Goal: Transaction & Acquisition: Subscribe to service/newsletter

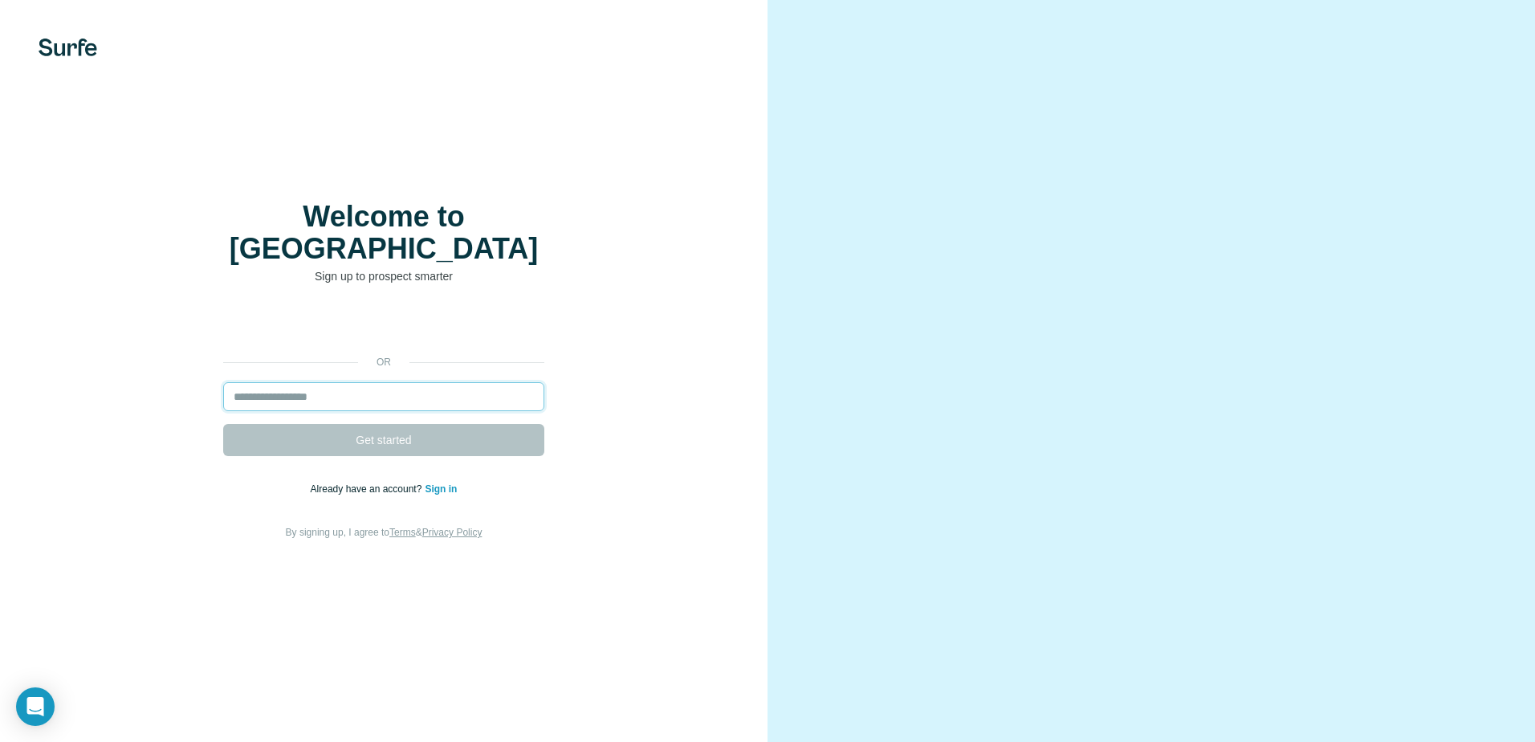
click at [387, 382] on input "email" at bounding box center [383, 396] width 321 height 29
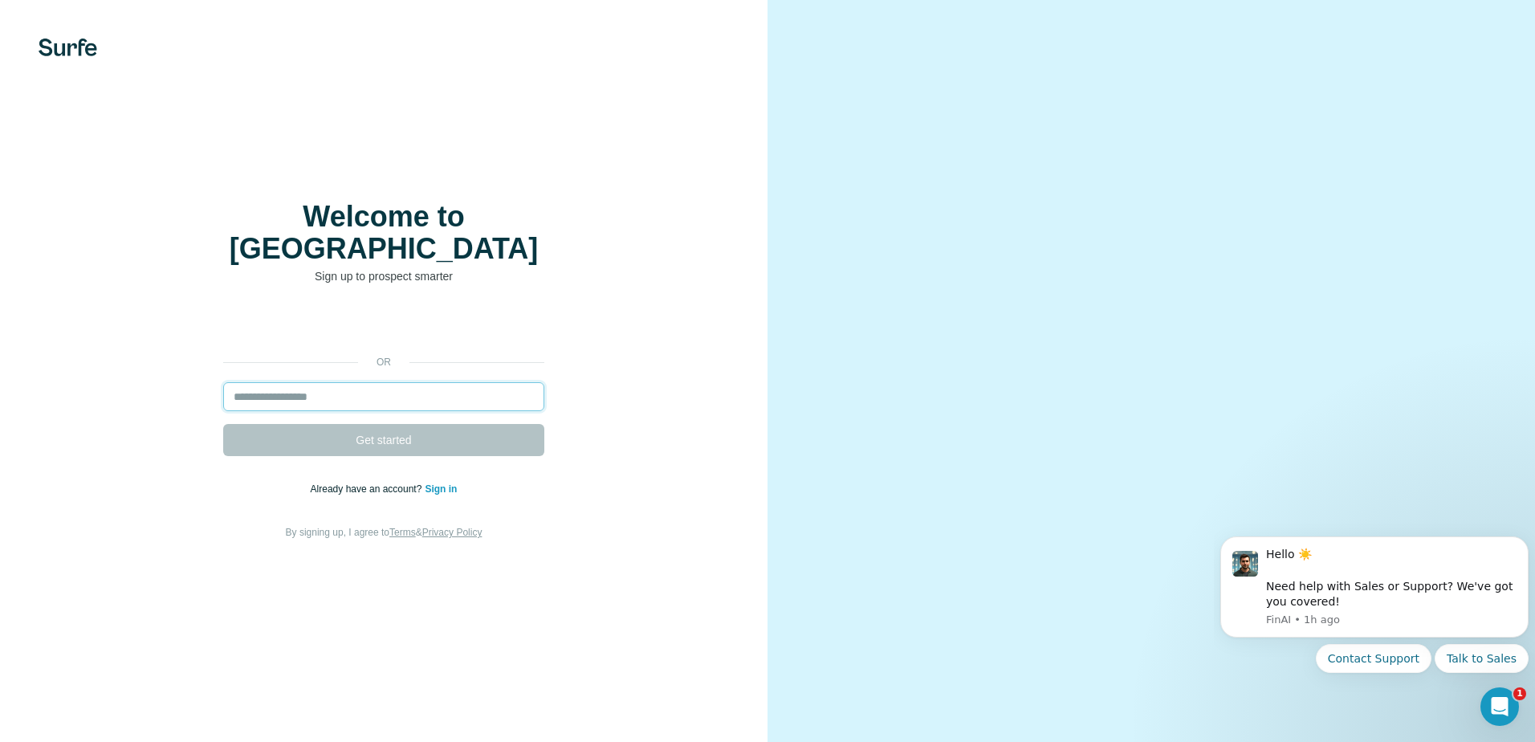
click at [332, 382] on input "email" at bounding box center [383, 396] width 321 height 29
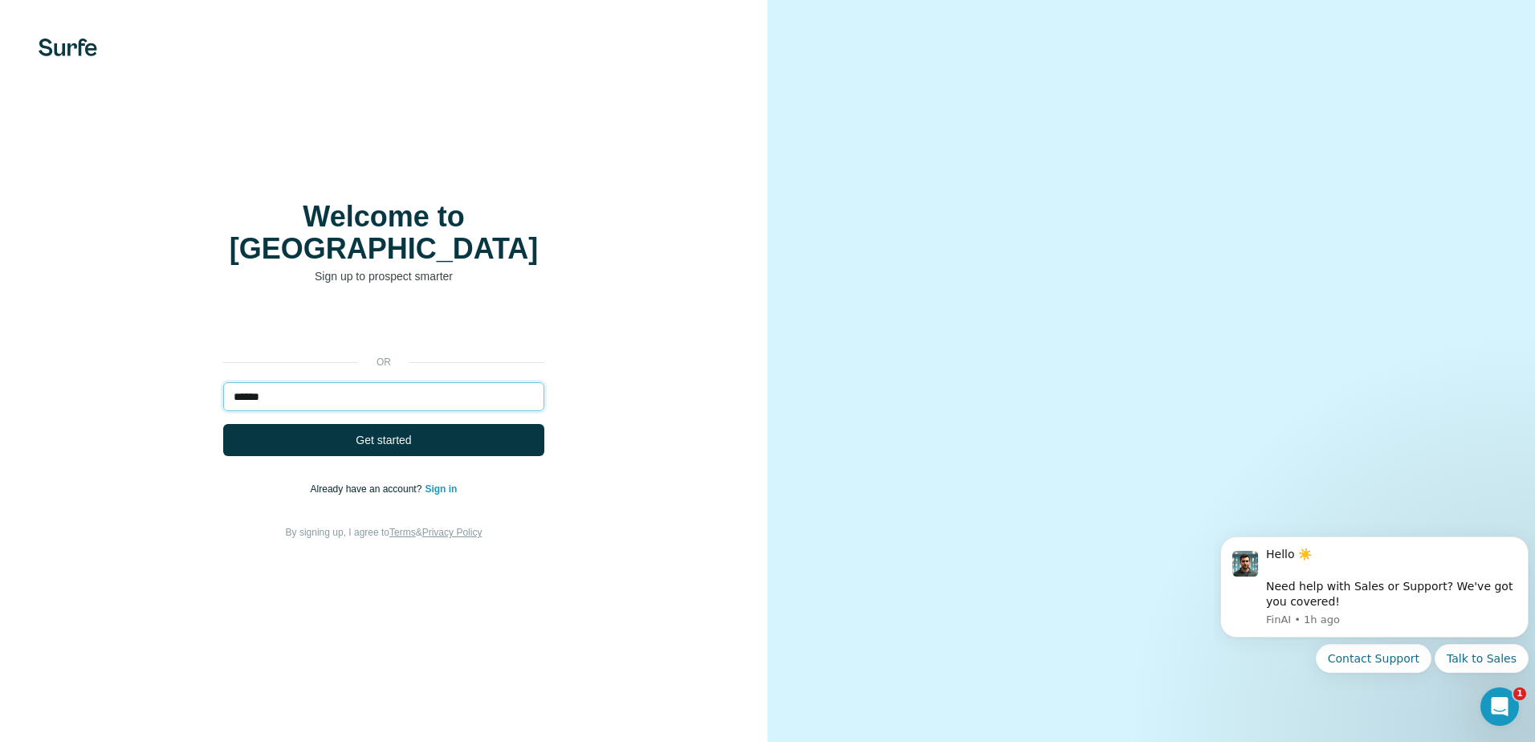
type input "**********"
click at [357, 438] on button "Get started" at bounding box center [383, 440] width 321 height 32
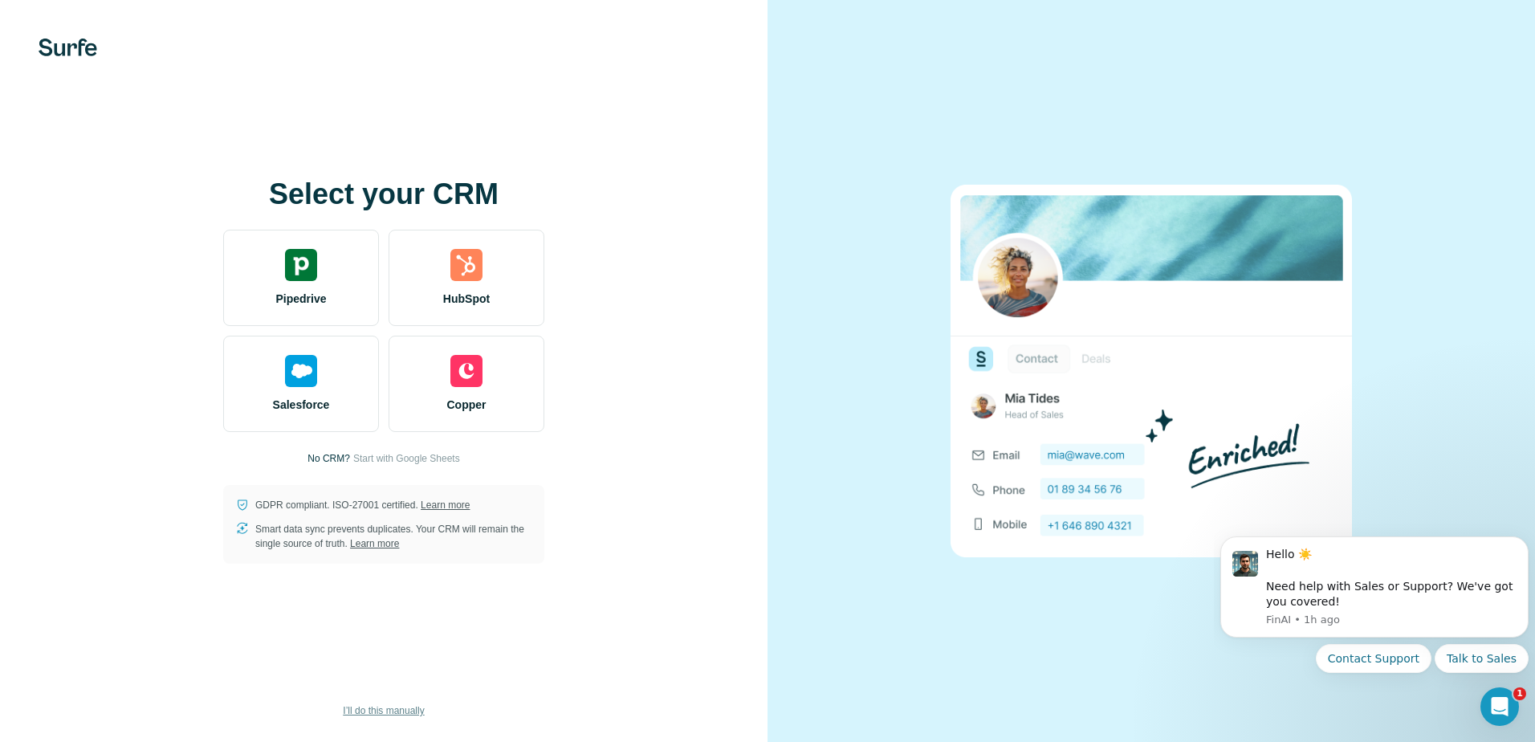
click at [385, 715] on span "I’ll do this manually" at bounding box center [383, 710] width 81 height 14
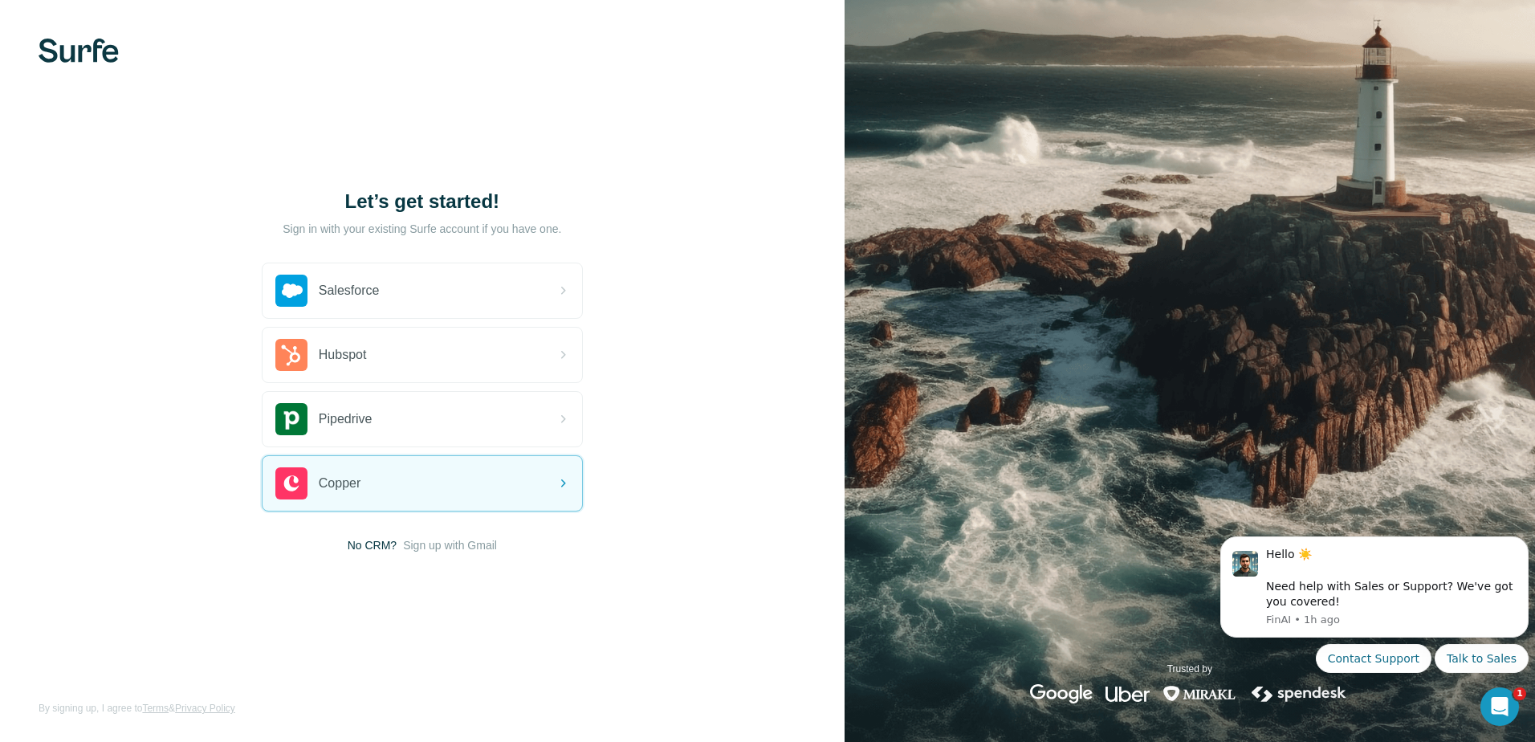
click at [371, 553] on span "No CRM?" at bounding box center [372, 545] width 49 height 16
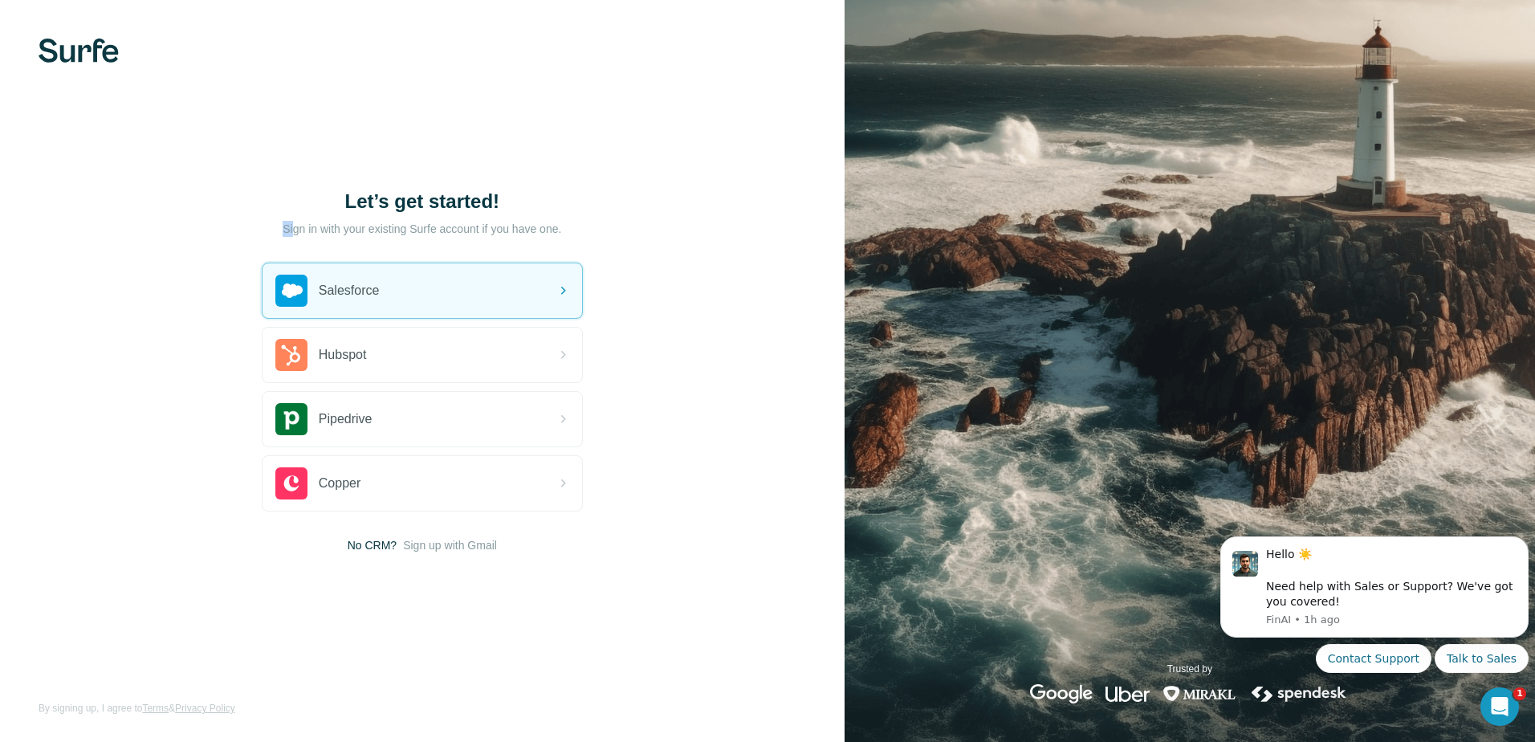
drag, startPoint x: 286, startPoint y: 234, endPoint x: 510, endPoint y: 246, distance: 224.3
click at [510, 246] on div "Let’s get started! Sign in with your existing Surfe account if you have one. Sa…" at bounding box center [422, 371] width 321 height 365
drag, startPoint x: 511, startPoint y: 246, endPoint x: 529, endPoint y: 238, distance: 20.1
click at [529, 238] on div "Let’s get started!" at bounding box center [422, 218] width 321 height 58
click at [80, 27] on div "Let’s get started! Sign in with your existing Surfe account if you have one. Sa…" at bounding box center [422, 371] width 845 height 742
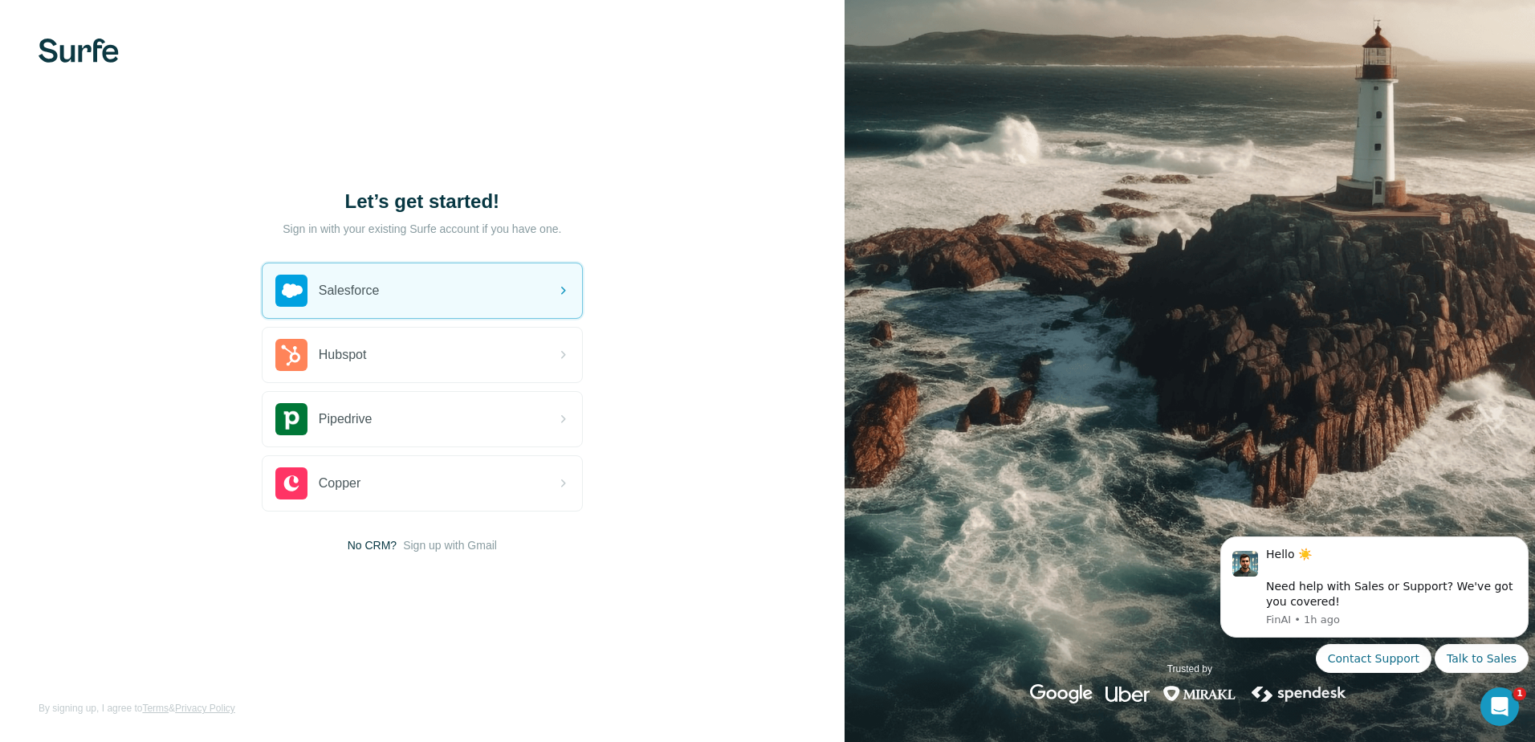
click at [74, 43] on img at bounding box center [79, 51] width 80 height 24
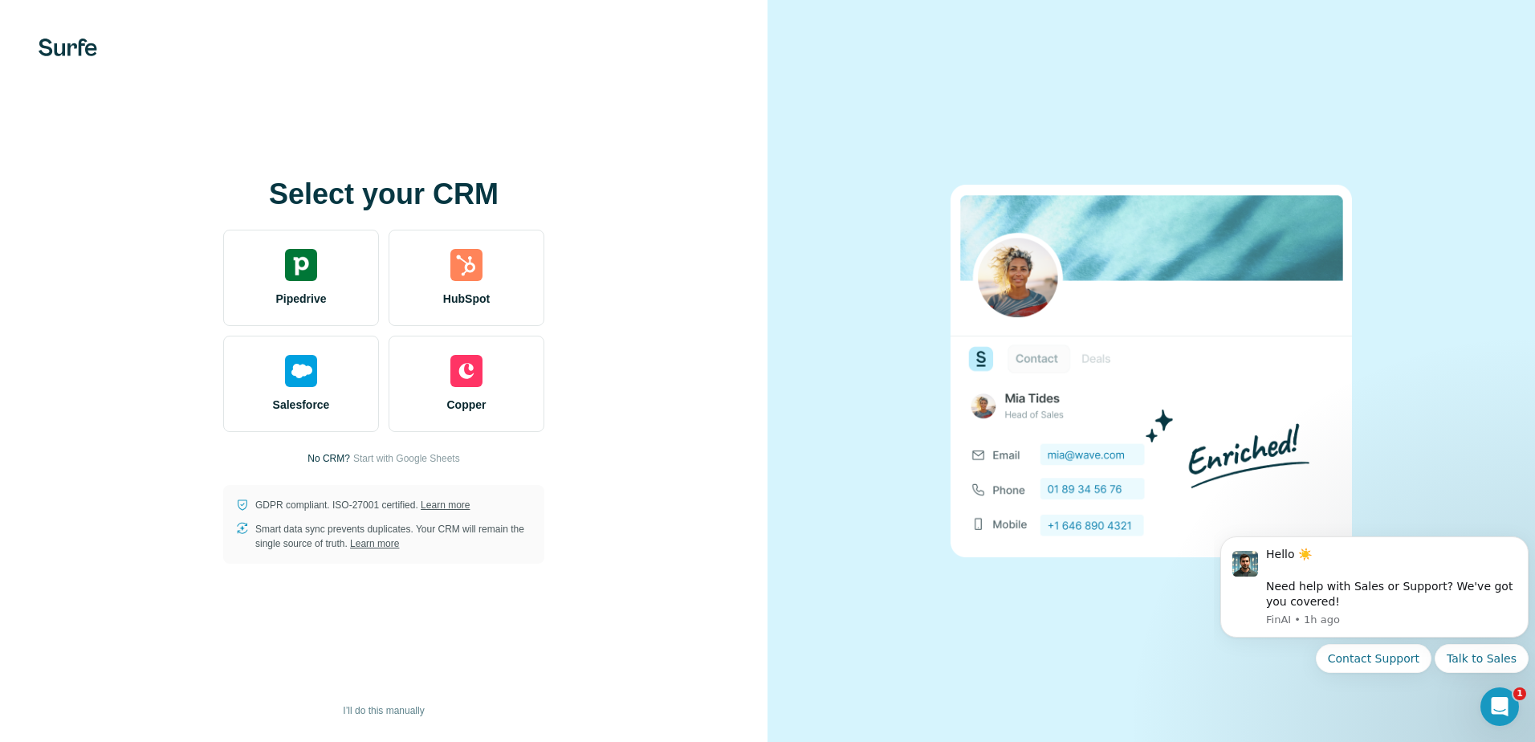
click at [65, 44] on img at bounding box center [68, 48] width 59 height 18
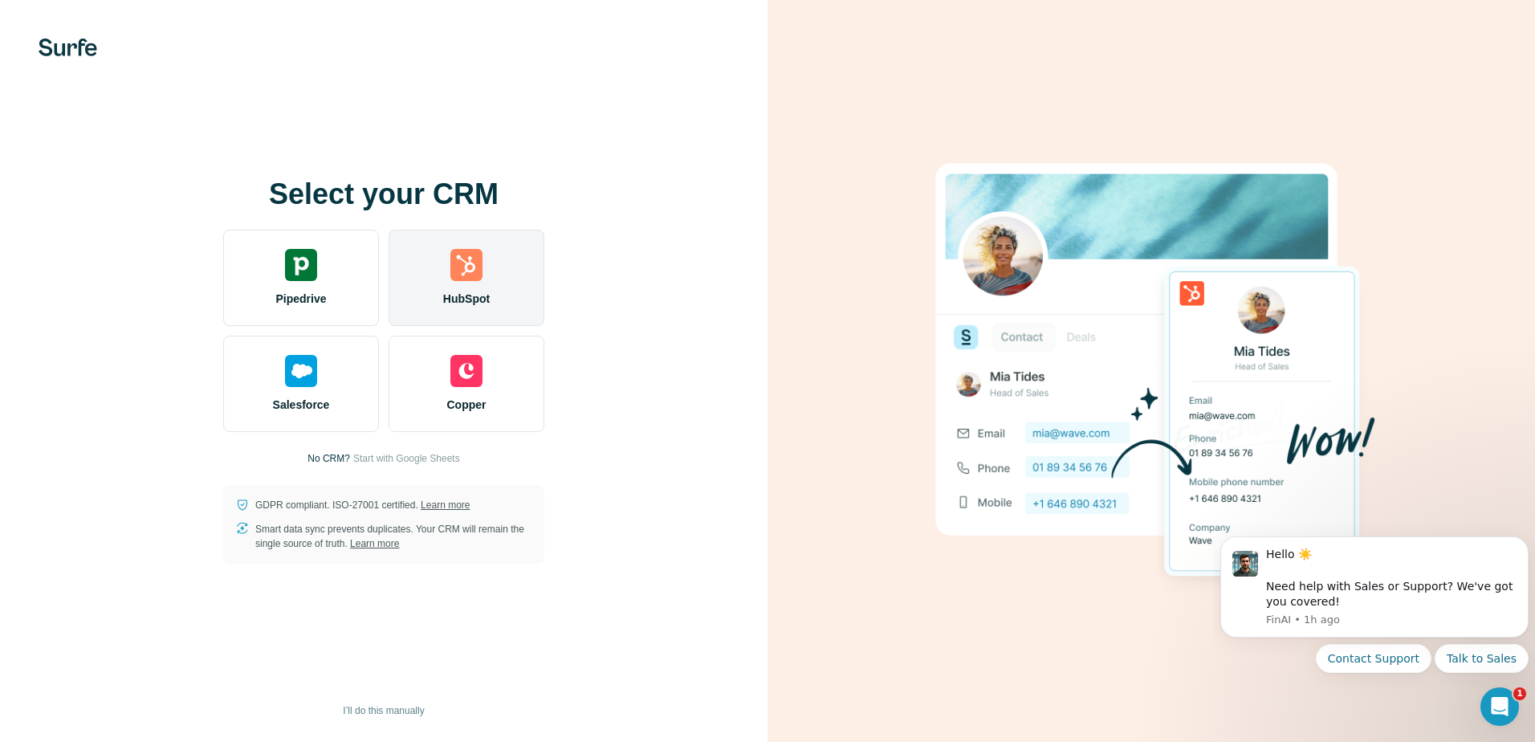
click at [438, 290] on div "HubSpot" at bounding box center [467, 278] width 156 height 96
click at [508, 285] on div "HubSpot" at bounding box center [467, 278] width 156 height 96
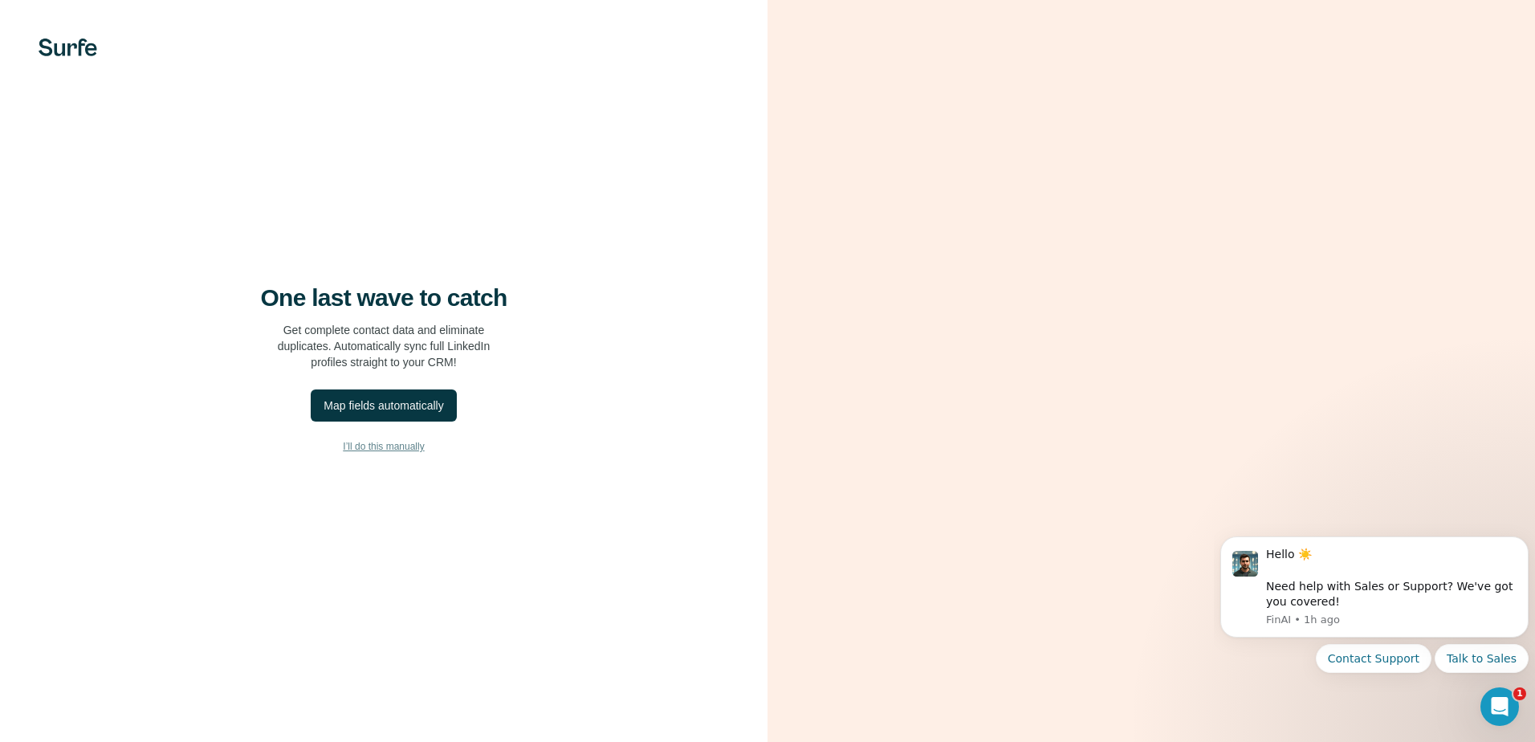
click at [387, 448] on span "I’ll do this manually" at bounding box center [383, 446] width 81 height 14
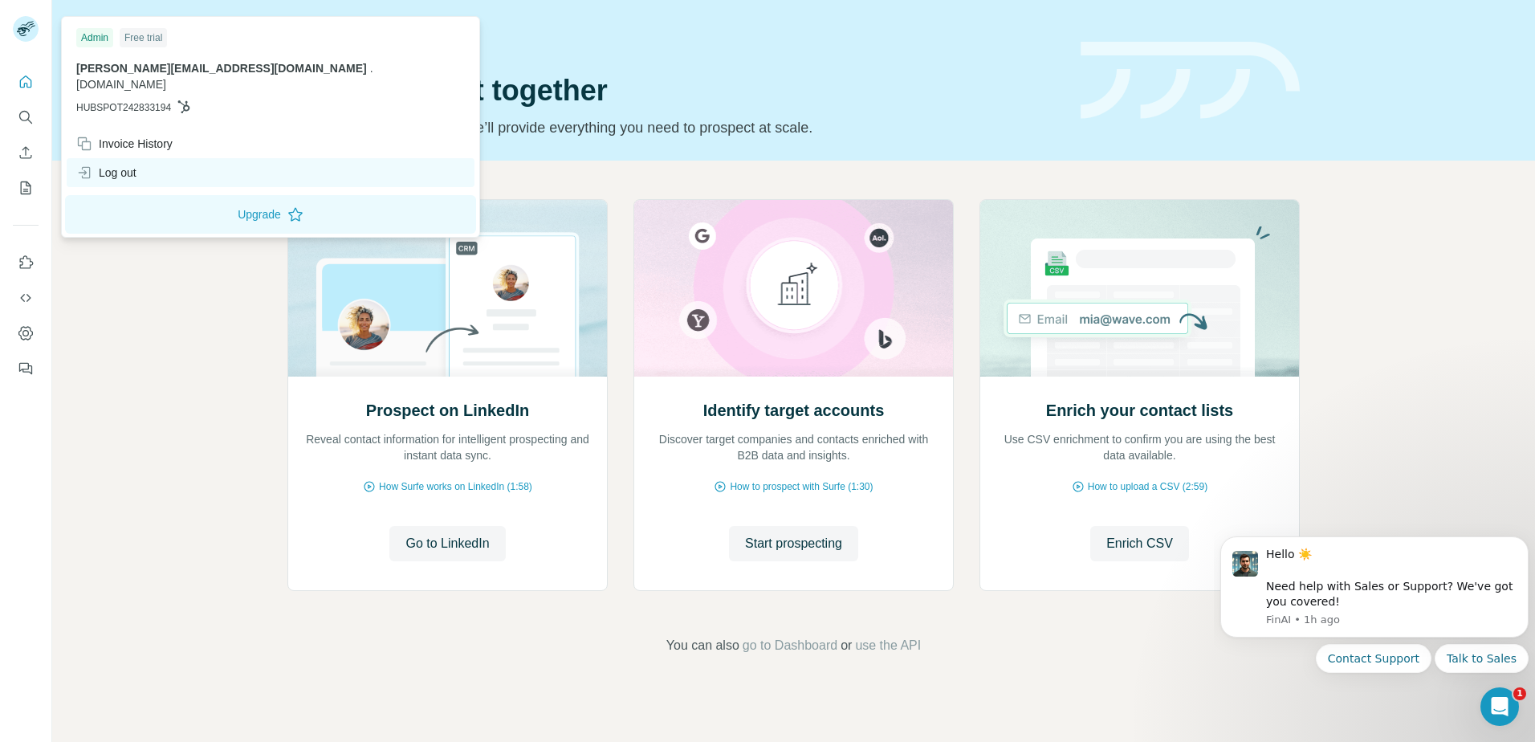
click at [128, 165] on div "Log out" at bounding box center [106, 173] width 60 height 16
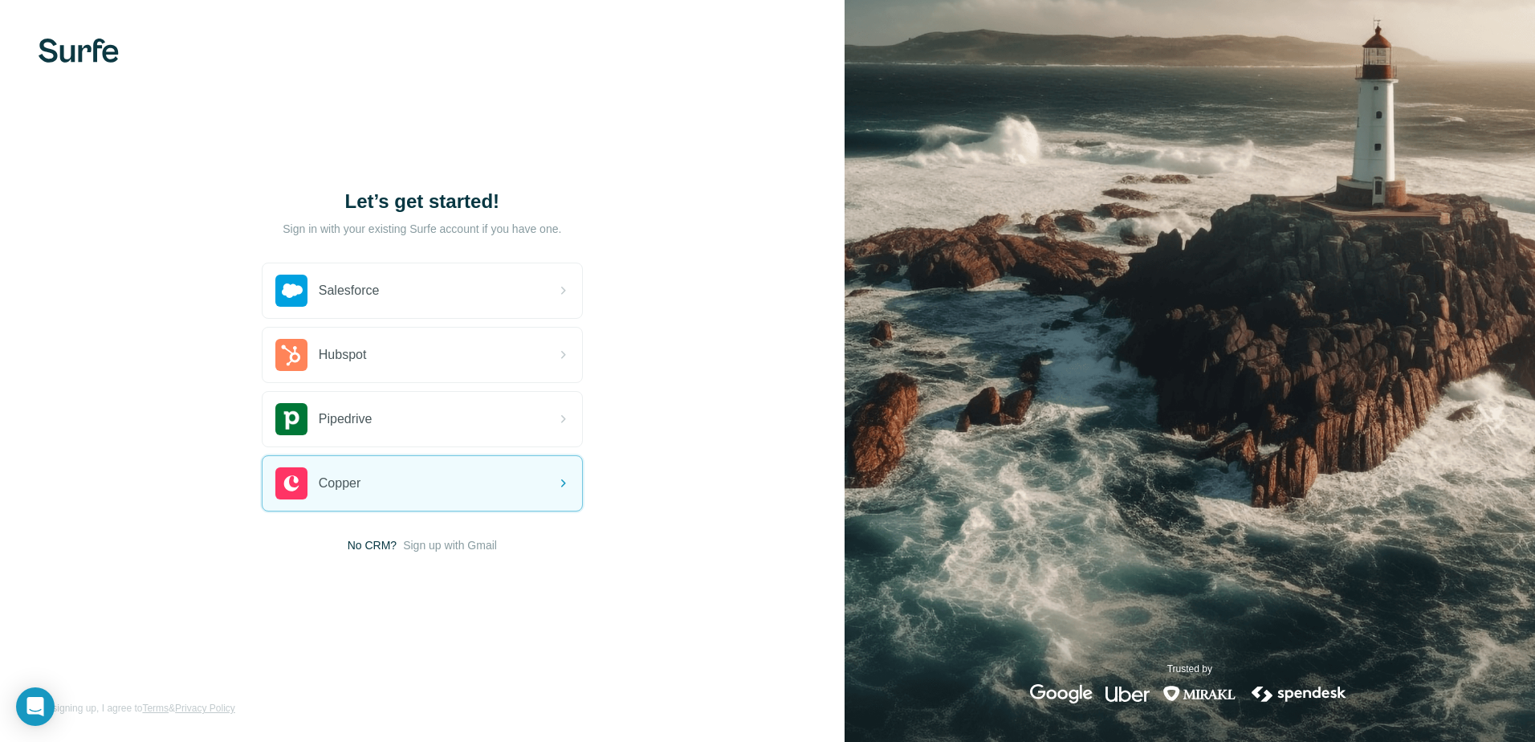
click at [88, 59] on img at bounding box center [79, 51] width 80 height 24
